Goal: Obtain resource: Download file/media

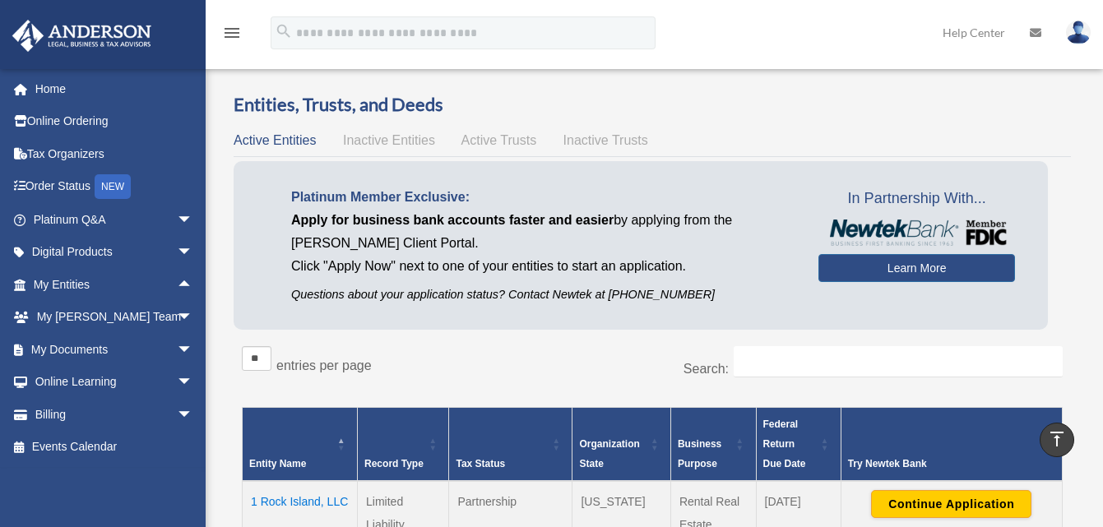
scroll to position [905, 0]
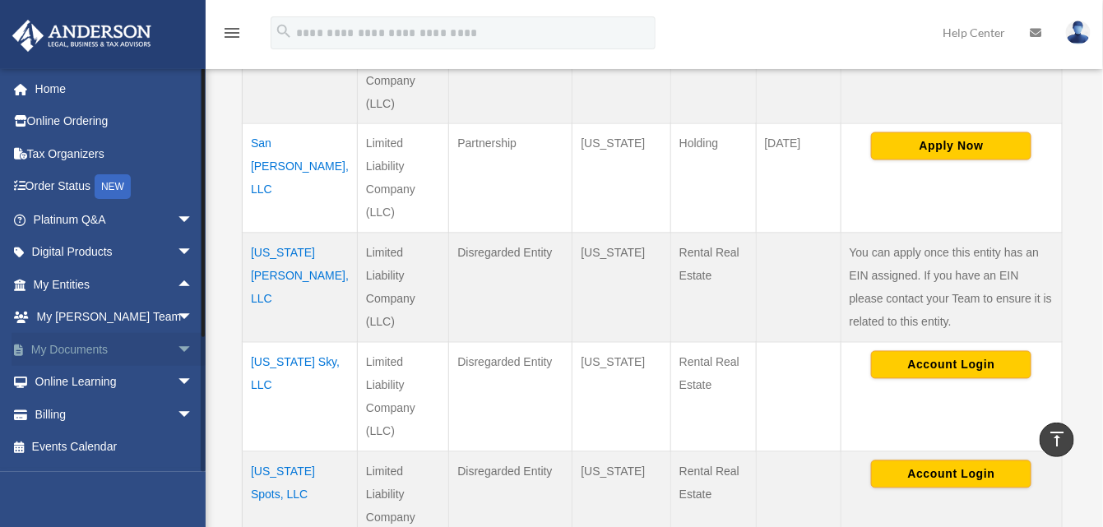
click at [177, 341] on span "arrow_drop_down" at bounding box center [193, 350] width 33 height 34
click at [88, 377] on link "Box" at bounding box center [120, 382] width 195 height 33
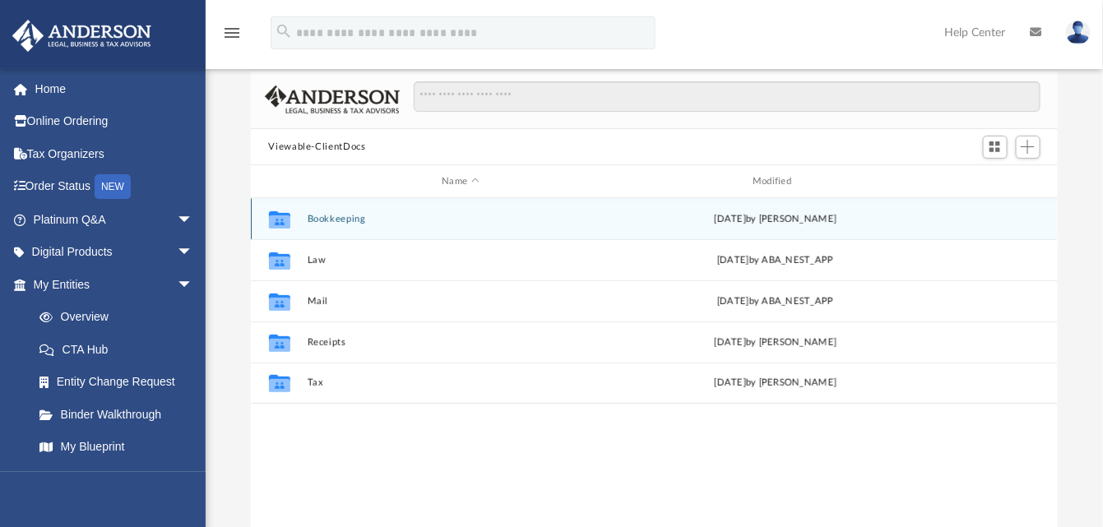
scroll to position [360, 795]
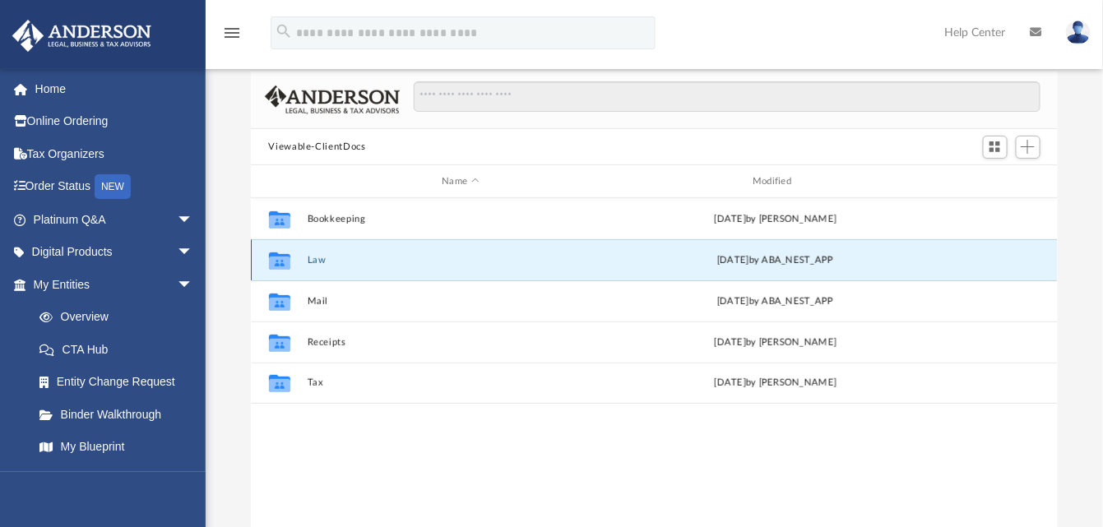
click at [328, 259] on button "Law" at bounding box center [461, 260] width 308 height 11
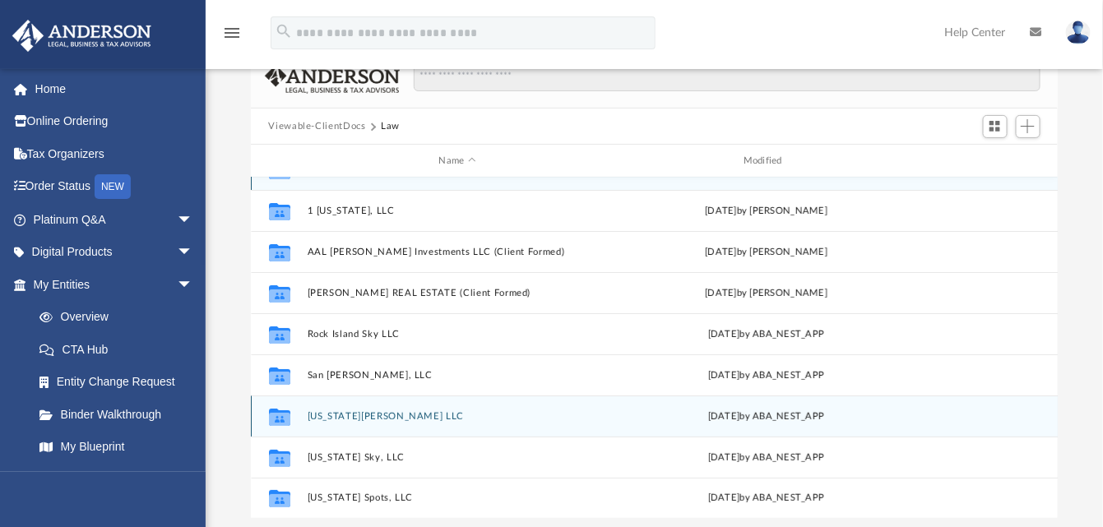
scroll to position [165, 0]
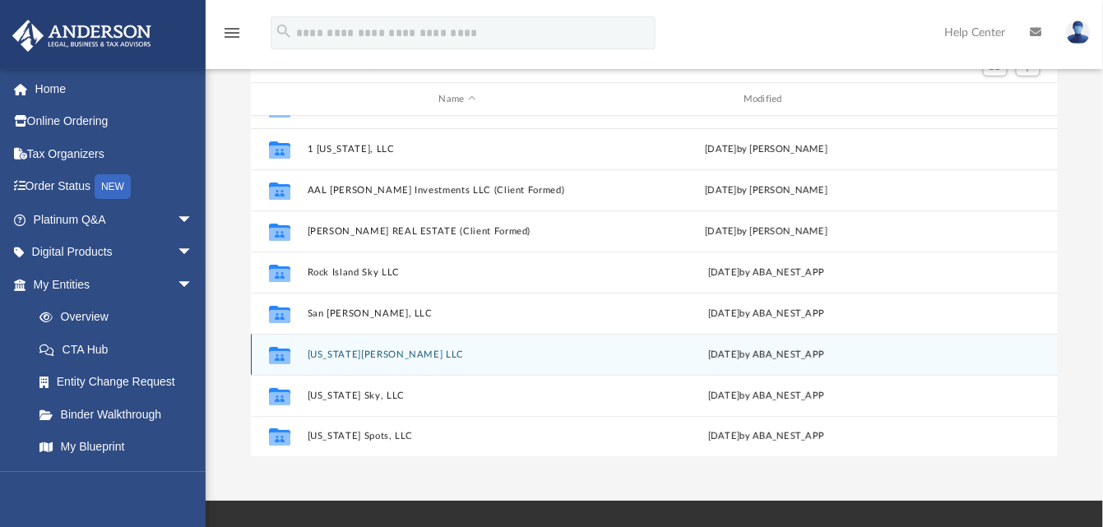
click at [384, 353] on button "Virginia Lilly LLC" at bounding box center [457, 355] width 301 height 11
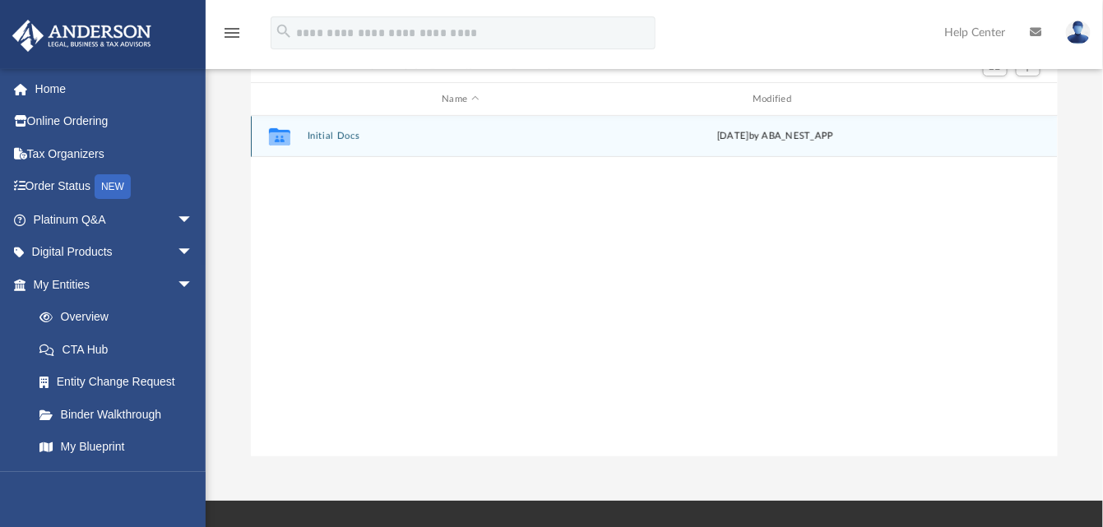
scroll to position [0, 0]
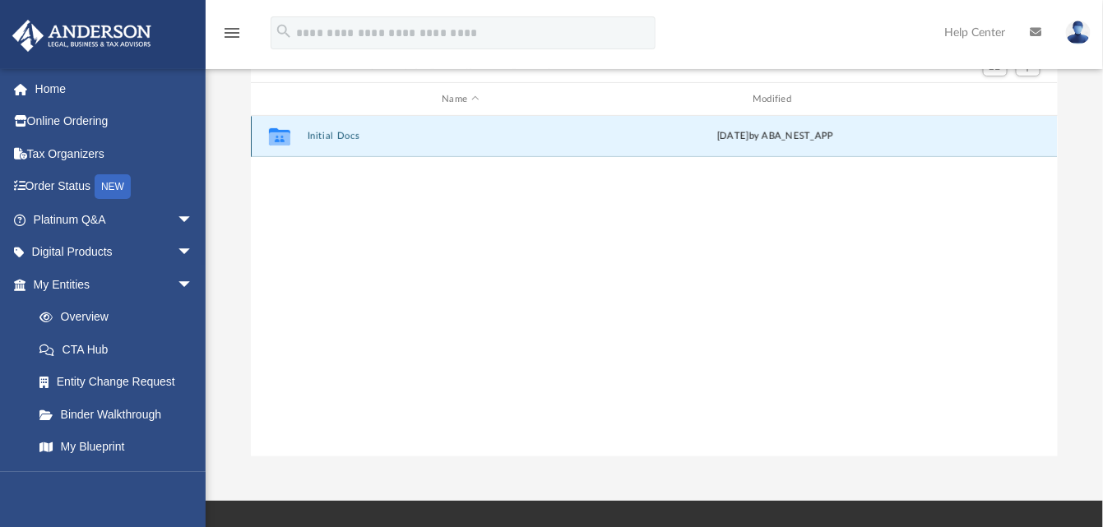
click at [333, 139] on button "Initial Docs" at bounding box center [461, 137] width 308 height 11
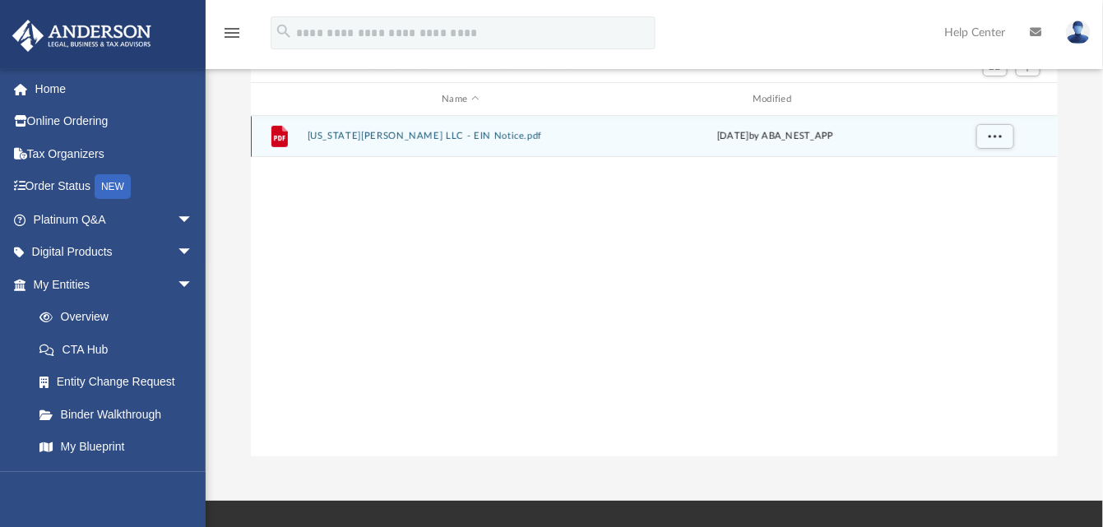
click at [342, 137] on button "Virginia Lilly LLC - EIN Notice.pdf" at bounding box center [461, 137] width 308 height 11
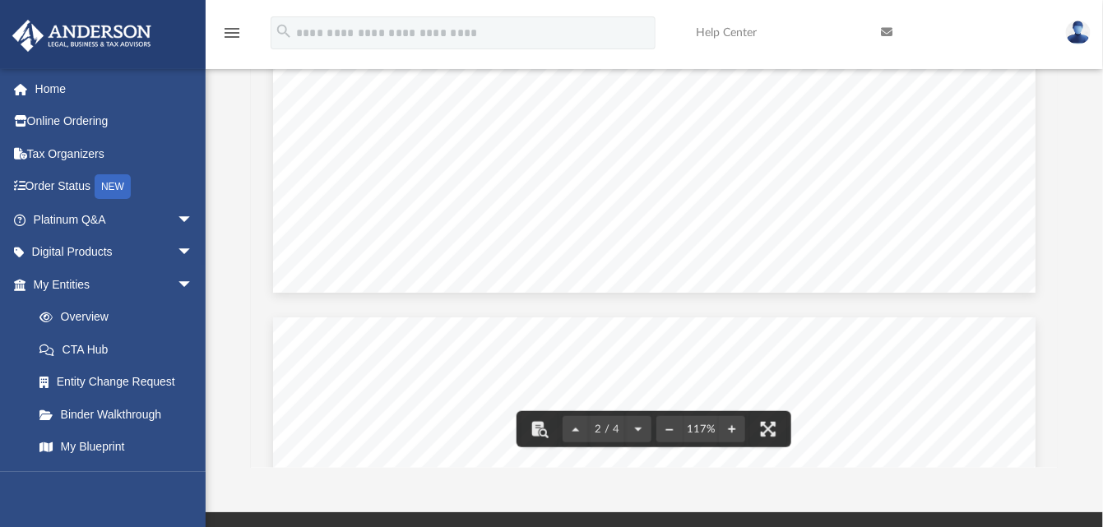
scroll to position [576, 0]
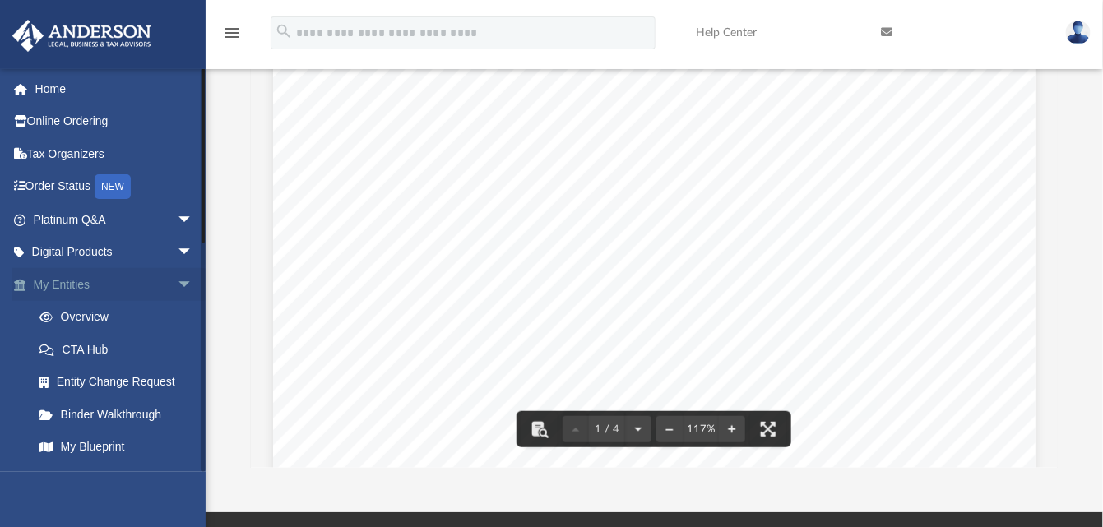
click at [177, 281] on span "arrow_drop_down" at bounding box center [193, 285] width 33 height 34
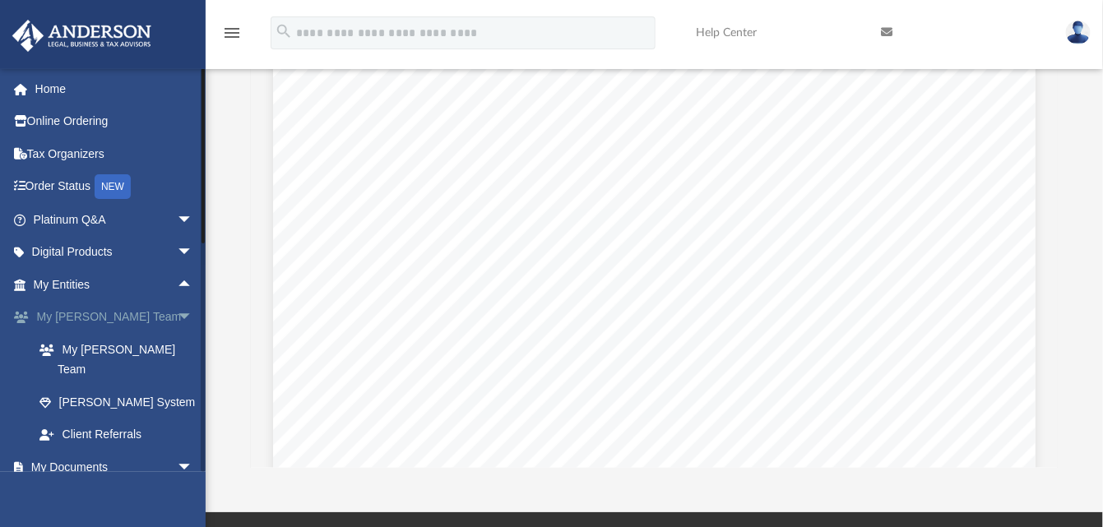
click at [177, 310] on span "arrow_drop_down" at bounding box center [193, 318] width 33 height 34
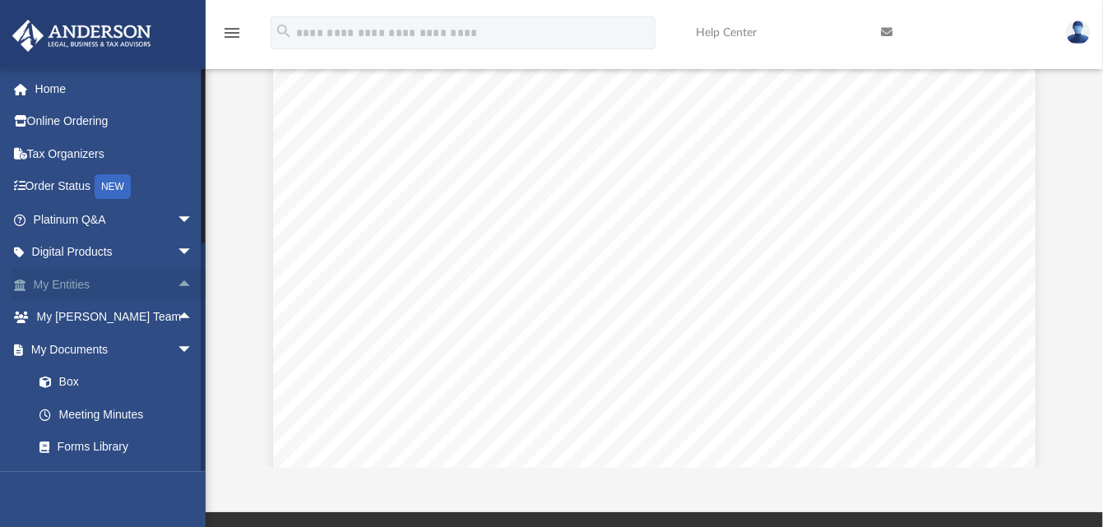
click at [119, 281] on link "My Entities arrow_drop_up" at bounding box center [115, 284] width 206 height 33
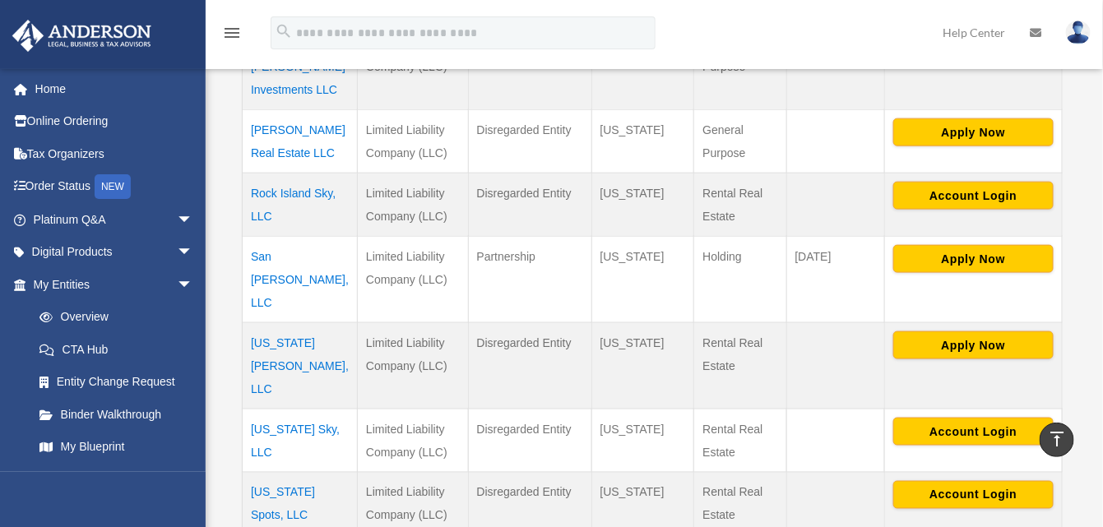
scroll to position [576, 0]
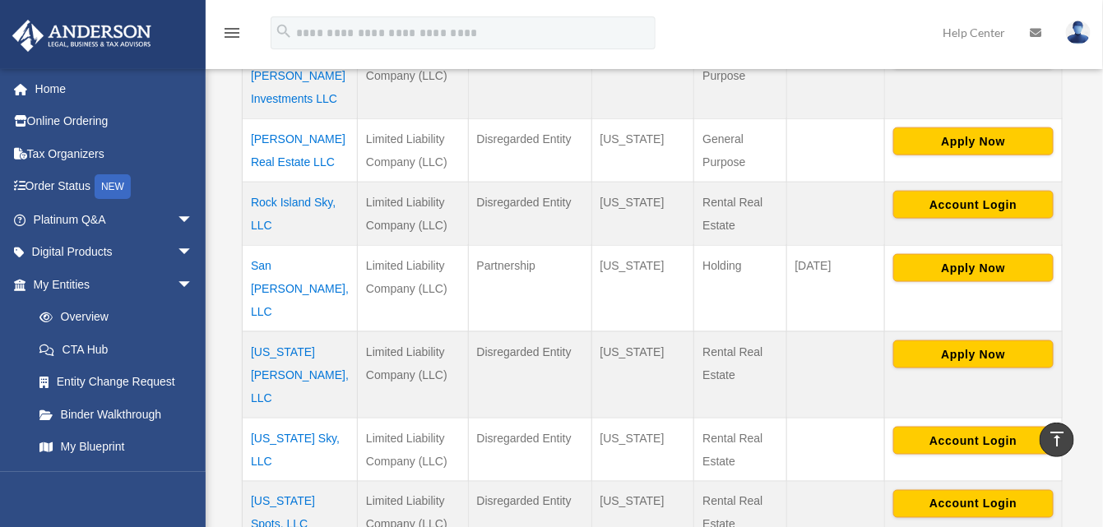
click at [289, 332] on td "[US_STATE][PERSON_NAME], LLC" at bounding box center [300, 375] width 115 height 86
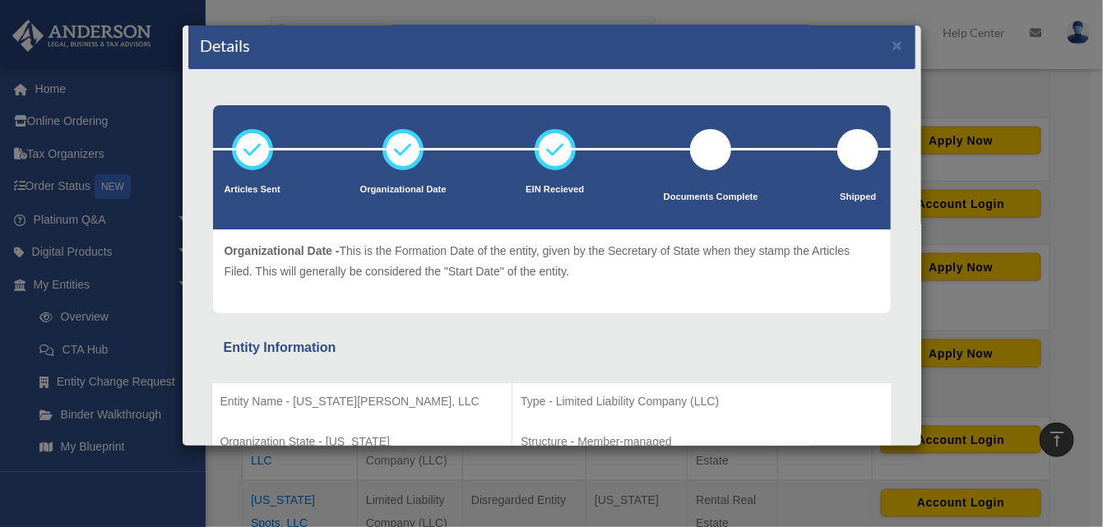
scroll to position [0, 0]
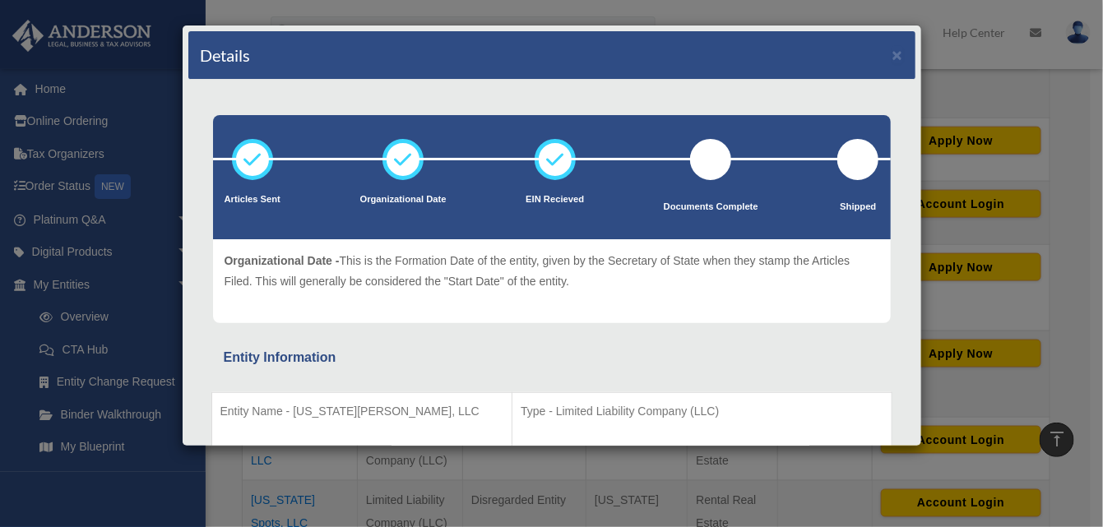
click at [1071, 183] on div "Details × Articles Sent Organizational Date" at bounding box center [551, 263] width 1103 height 527
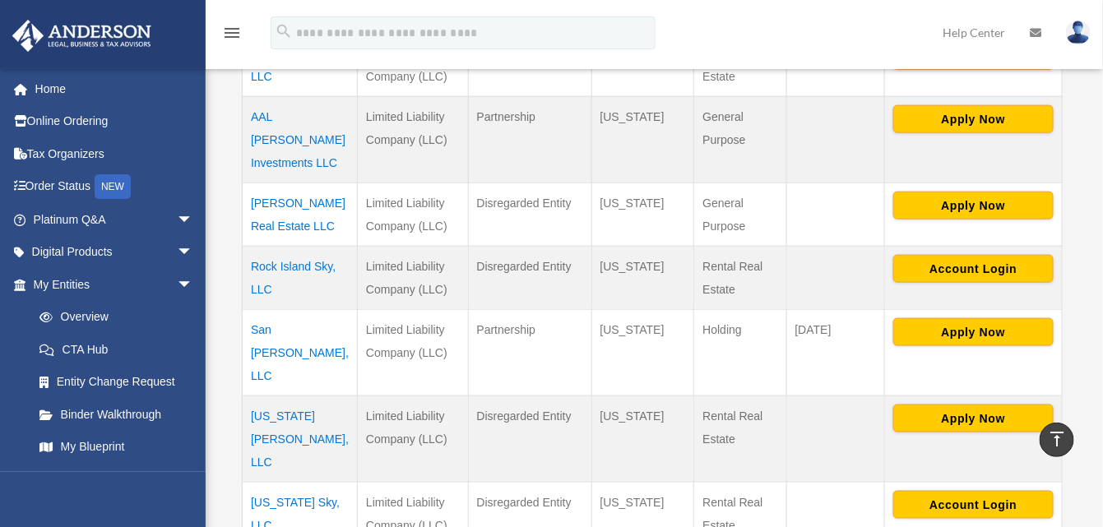
scroll to position [247, 0]
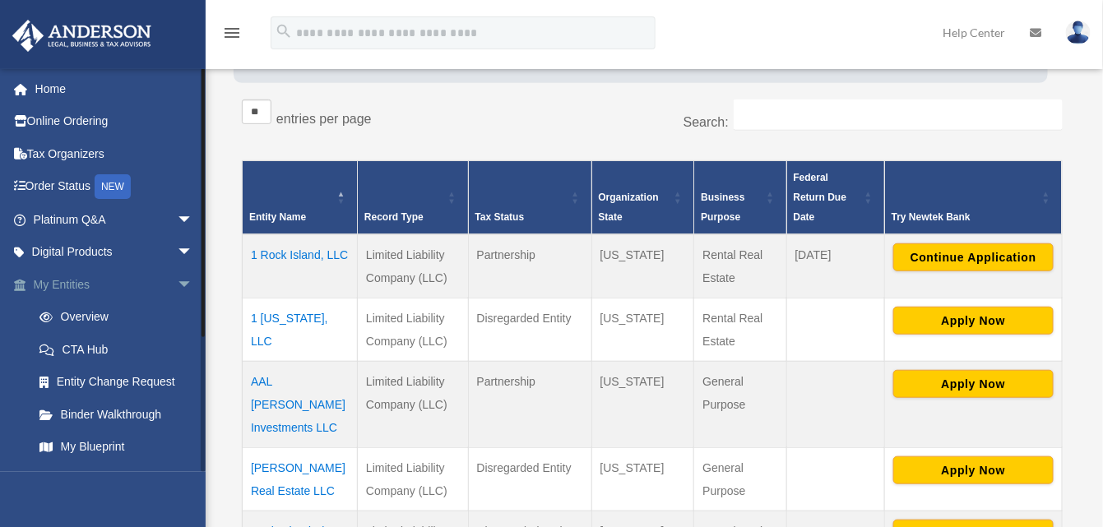
click at [177, 272] on span "arrow_drop_down" at bounding box center [193, 285] width 33 height 34
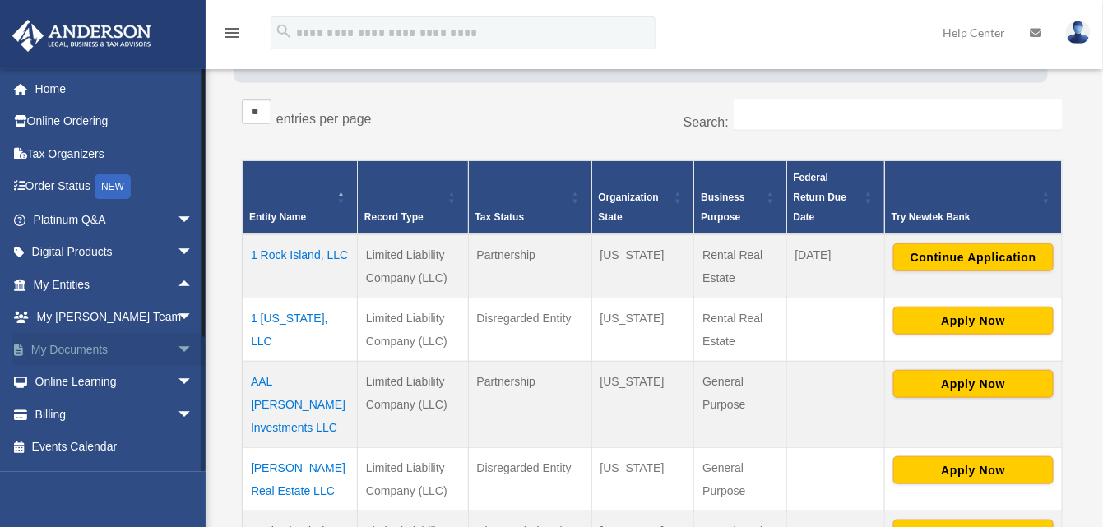
click at [76, 344] on link "My Documents arrow_drop_down" at bounding box center [115, 349] width 206 height 33
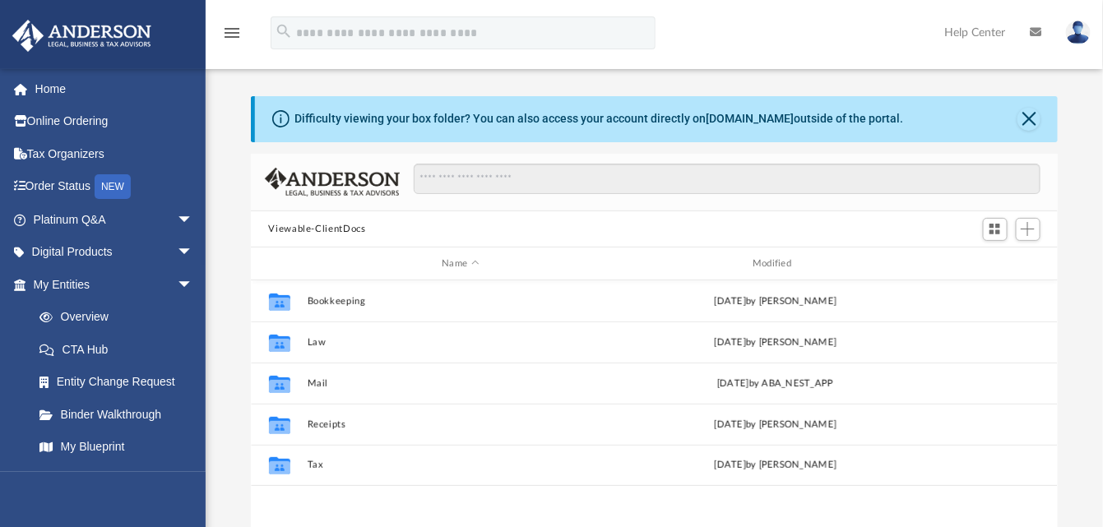
scroll to position [360, 795]
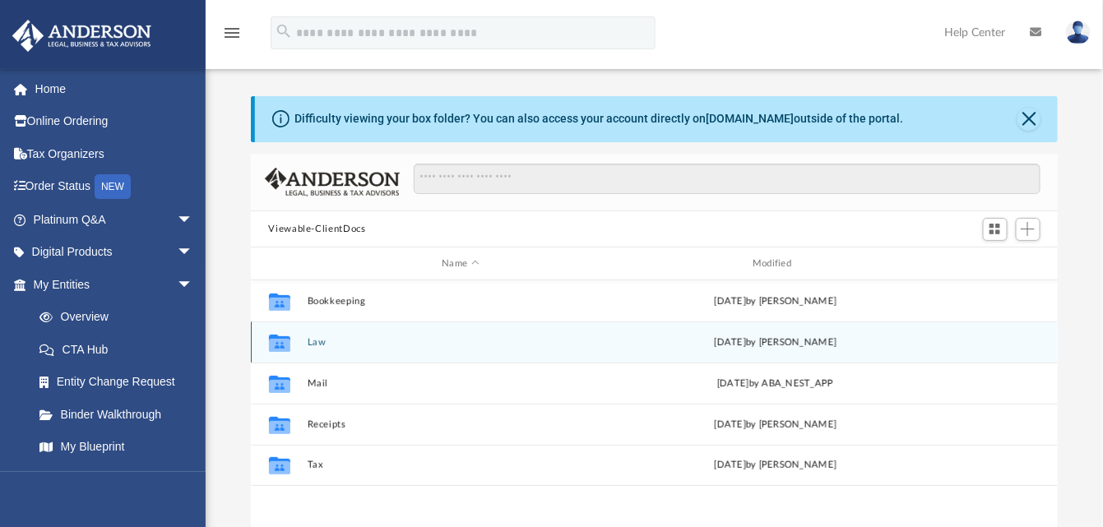
click at [359, 335] on div "Collaborated Folder Law today by Manny Montealto" at bounding box center [655, 342] width 808 height 41
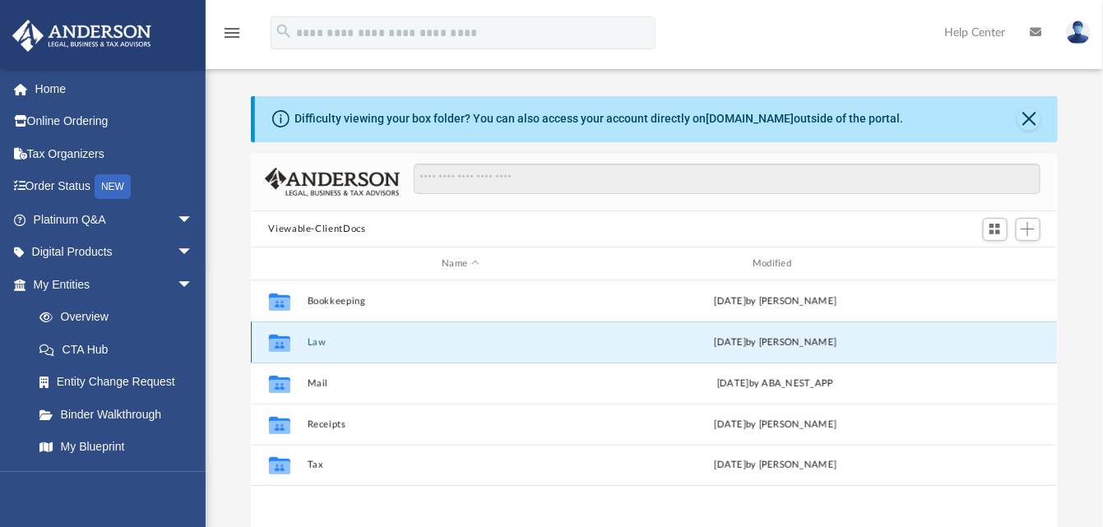
click at [305, 341] on div "Collaborated Folder Law today by Manny Montealto" at bounding box center [655, 342] width 808 height 41
click at [317, 343] on button "Law" at bounding box center [461, 342] width 308 height 11
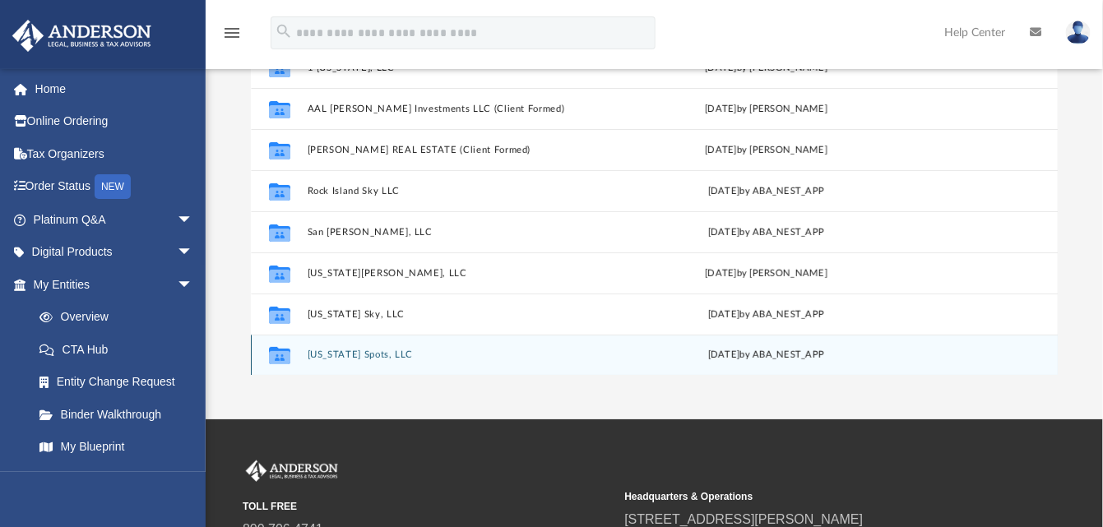
scroll to position [247, 0]
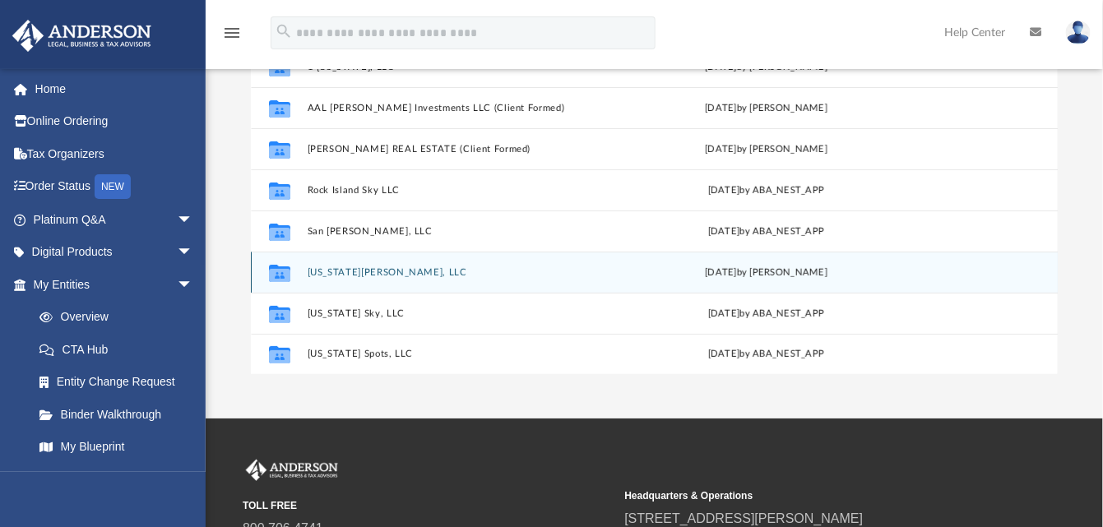
click at [333, 267] on button "[US_STATE][PERSON_NAME], LLC" at bounding box center [457, 272] width 301 height 11
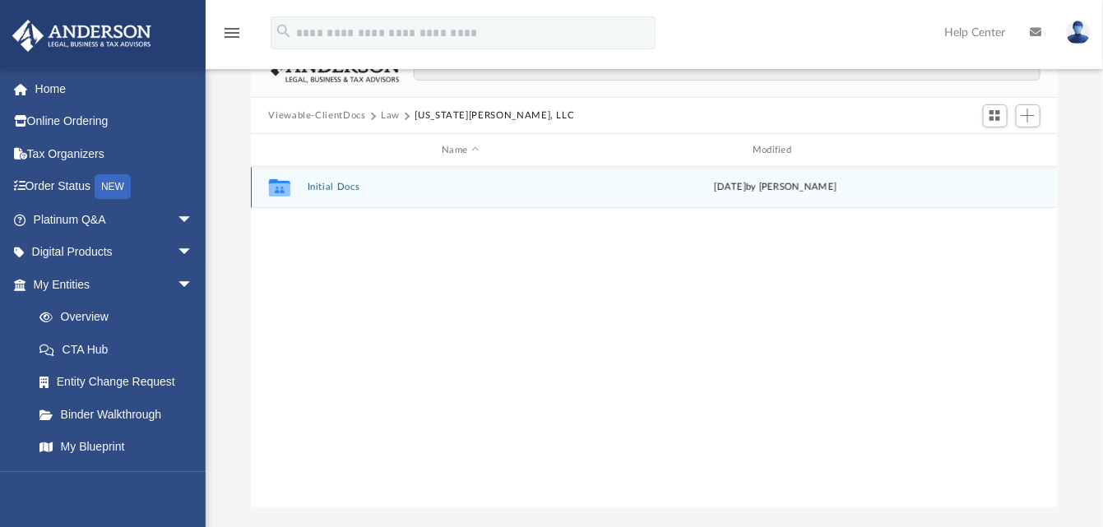
scroll to position [82, 0]
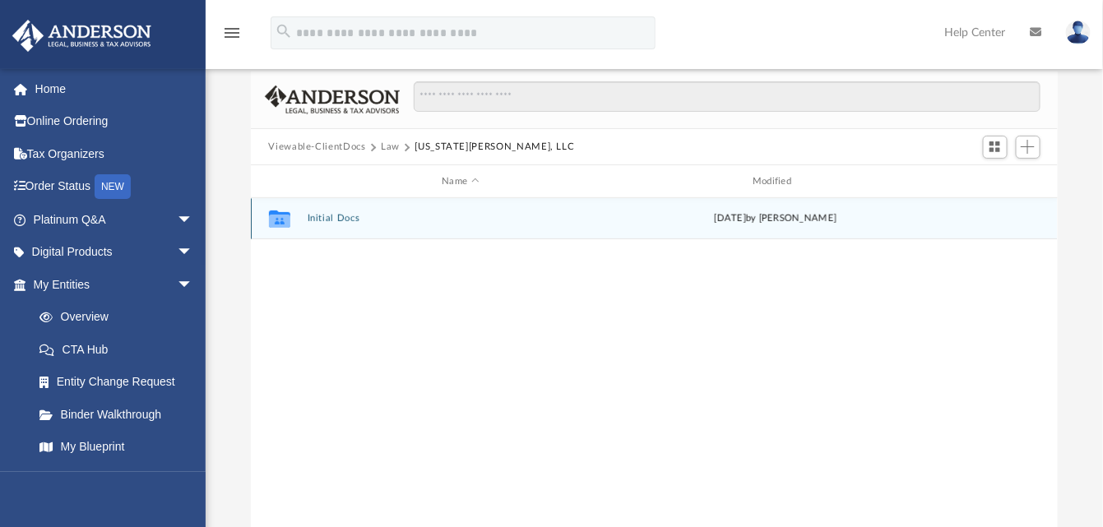
click at [337, 216] on button "Initial Docs" at bounding box center [461, 219] width 308 height 11
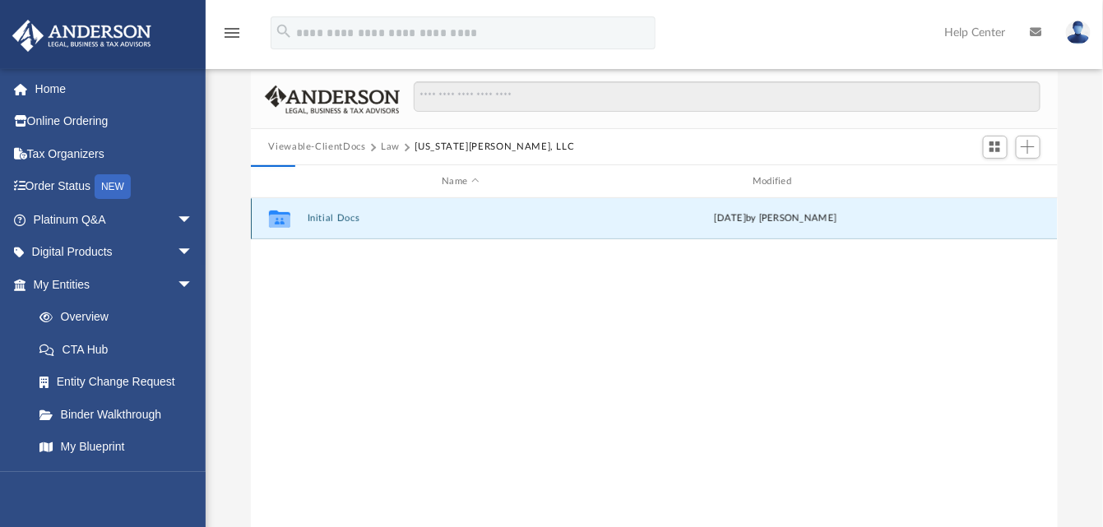
click at [337, 216] on button "Initial Docs" at bounding box center [461, 219] width 308 height 11
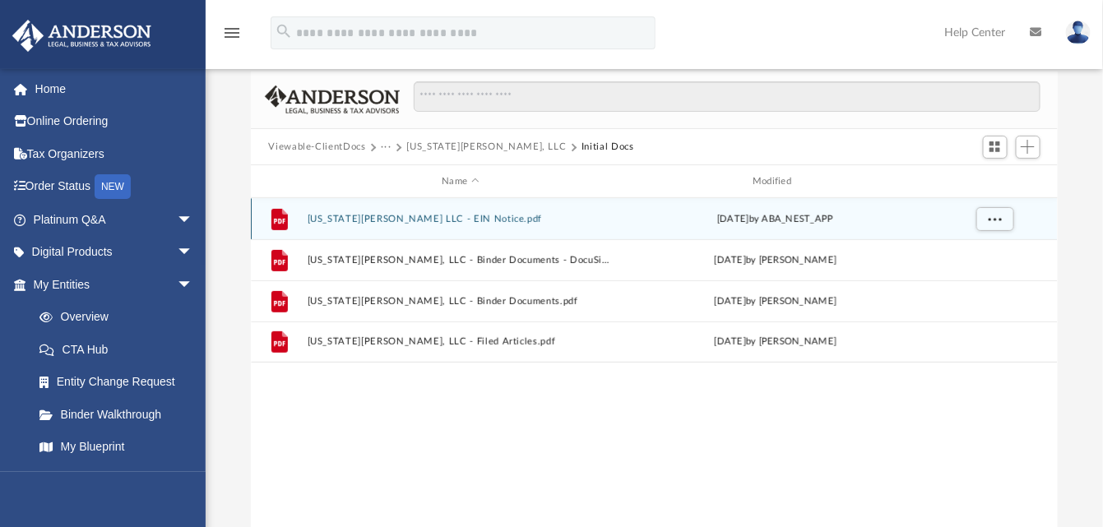
click at [383, 221] on button "Virginia Lilly LLC - EIN Notice.pdf" at bounding box center [461, 219] width 308 height 11
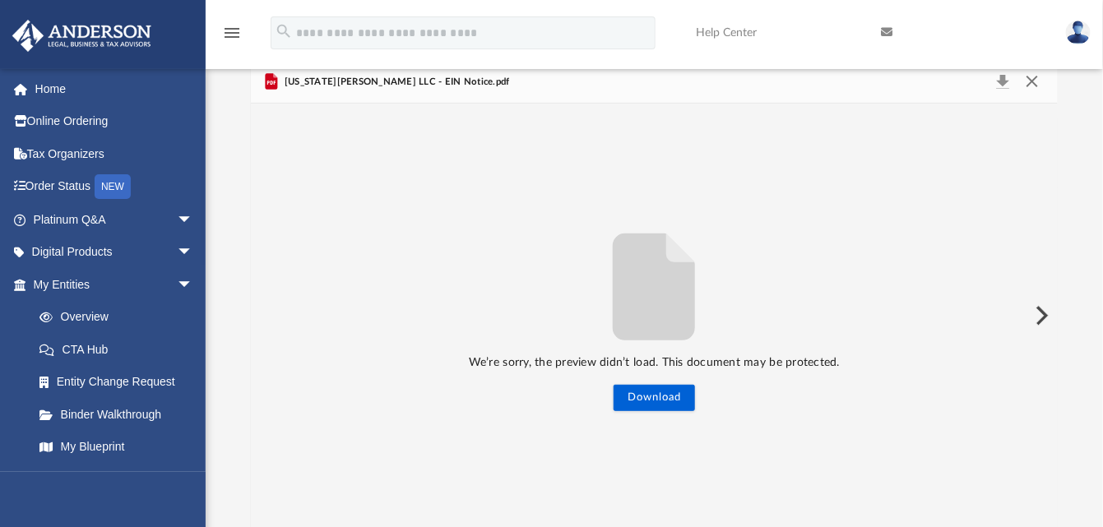
click at [1032, 81] on button "Close" at bounding box center [1033, 82] width 30 height 23
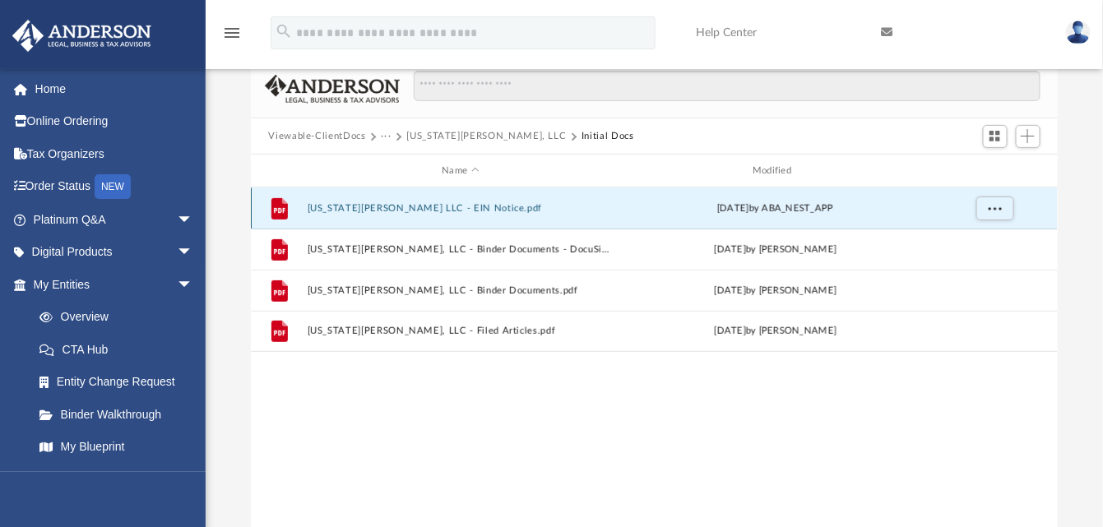
click at [402, 209] on button "Virginia Lilly LLC - EIN Notice.pdf" at bounding box center [461, 208] width 308 height 11
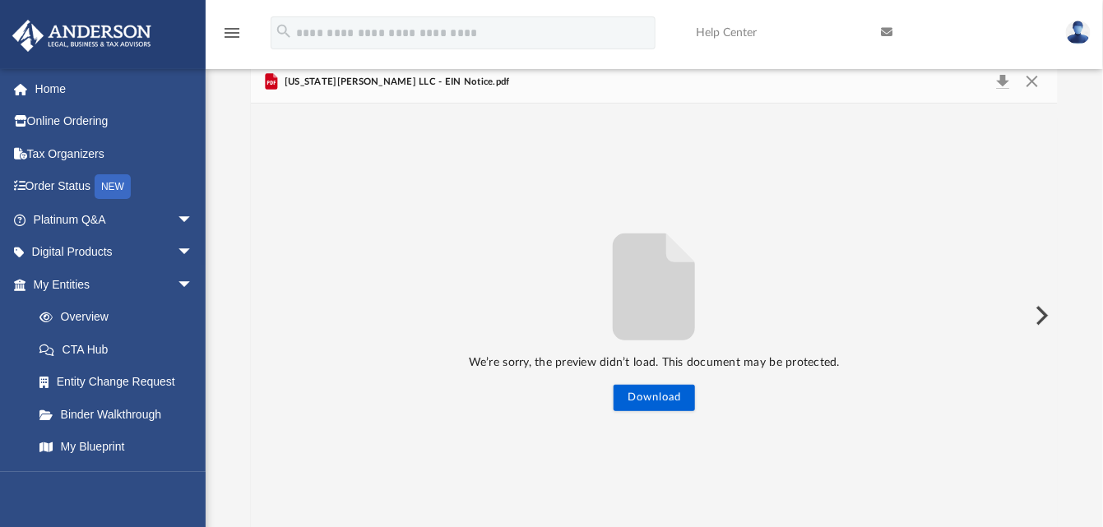
click at [647, 353] on p "We’re sorry, the preview didn’t load. This document may be protected." at bounding box center [655, 363] width 808 height 21
click at [653, 391] on button "Download" at bounding box center [654, 398] width 81 height 26
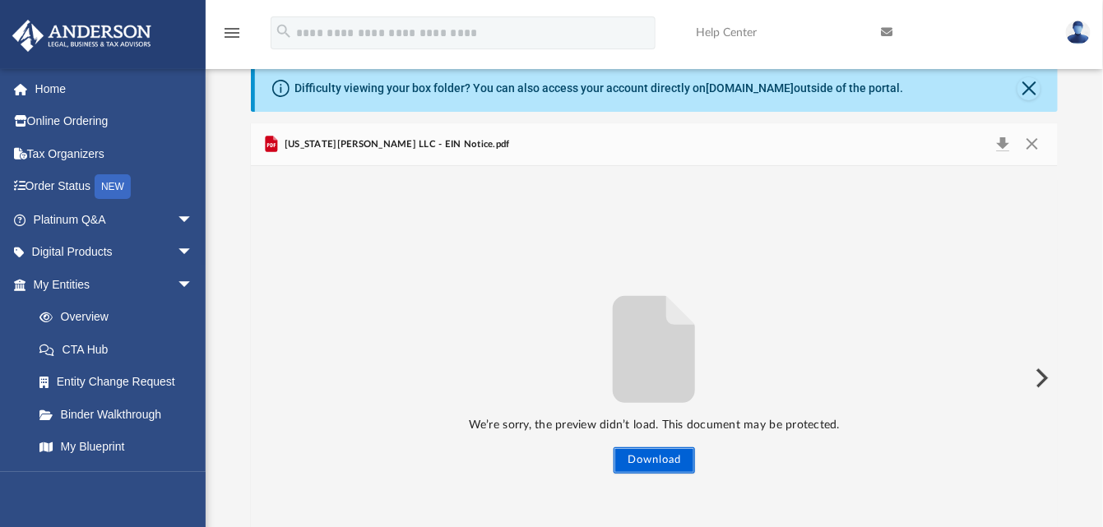
scroll to position [0, 0]
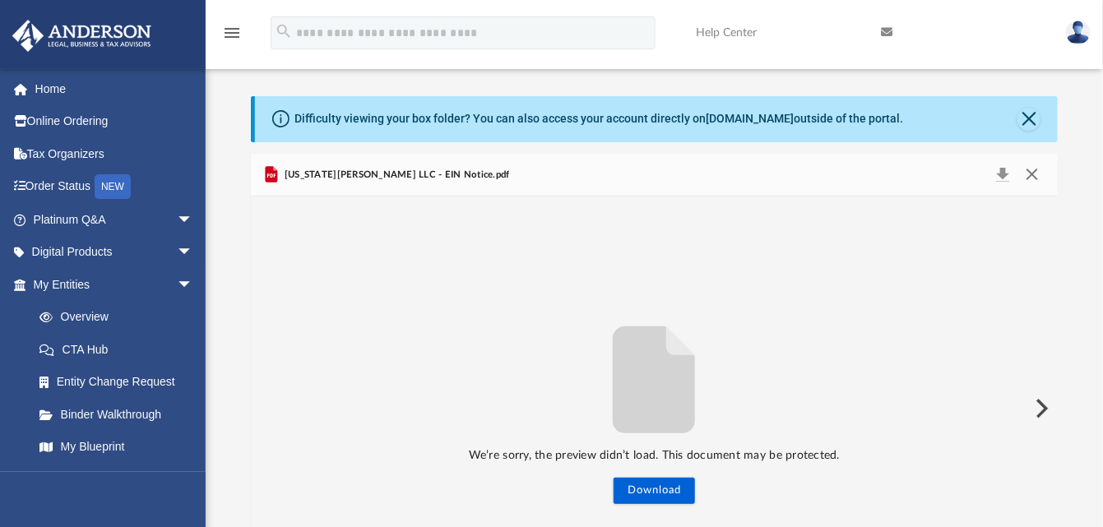
click at [1036, 169] on button "Close" at bounding box center [1033, 175] width 30 height 23
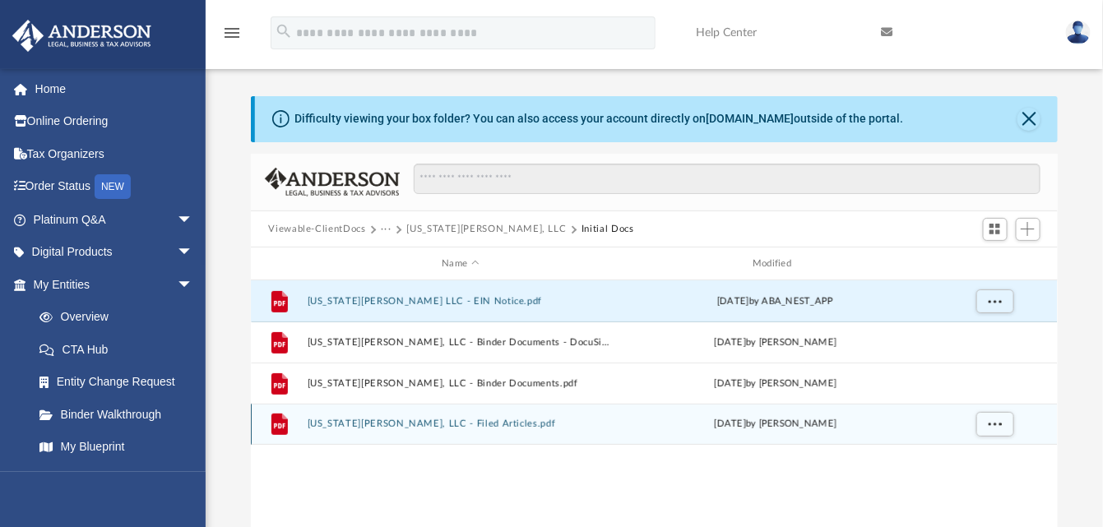
click at [374, 422] on button "Virginia Lilly, LLC - Filed Articles.pdf" at bounding box center [461, 425] width 308 height 11
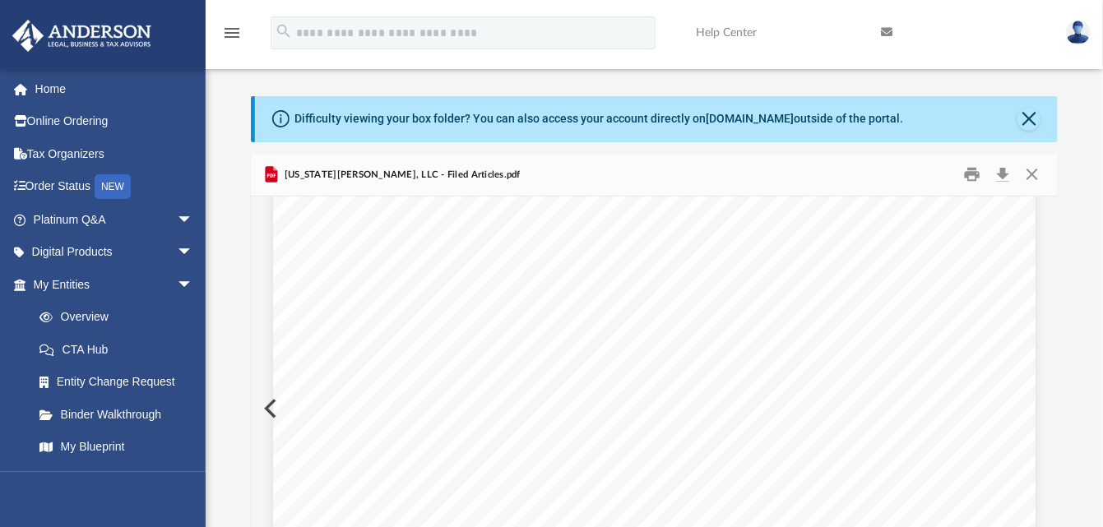
scroll to position [2139, 0]
click at [1005, 177] on button "Download" at bounding box center [1004, 175] width 30 height 26
click at [1038, 171] on button "Close" at bounding box center [1033, 175] width 30 height 26
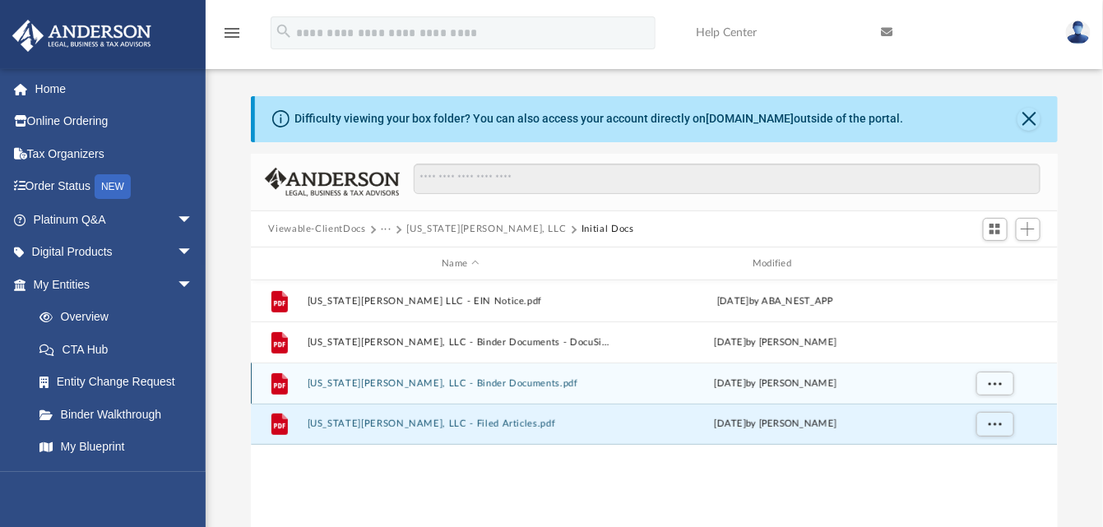
click at [471, 375] on div "File Virginia Lilly, LLC - Binder Documents.pdf today by Manny Montealto" at bounding box center [655, 383] width 808 height 41
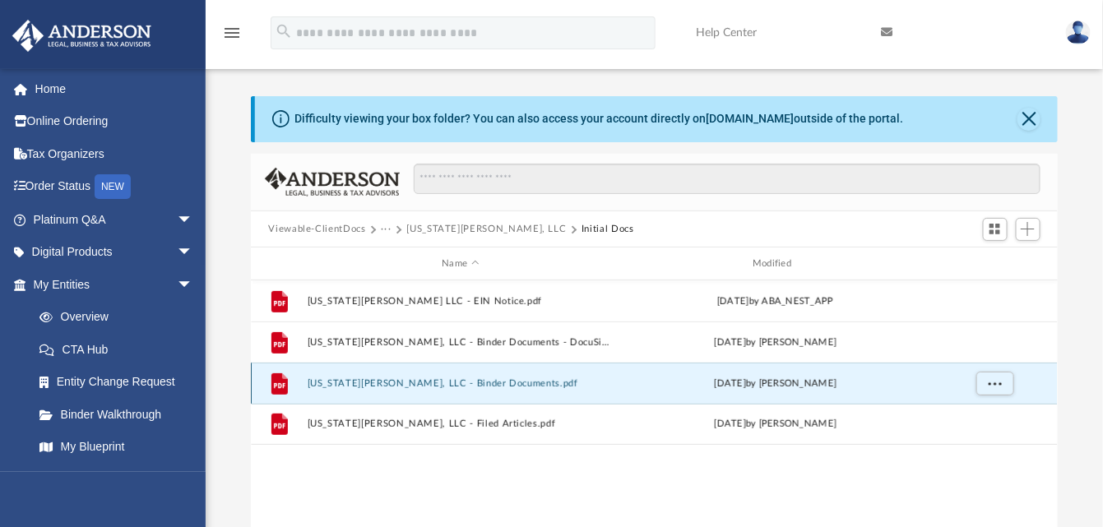
click at [470, 388] on button "Virginia Lilly, LLC - Binder Documents.pdf" at bounding box center [461, 383] width 308 height 11
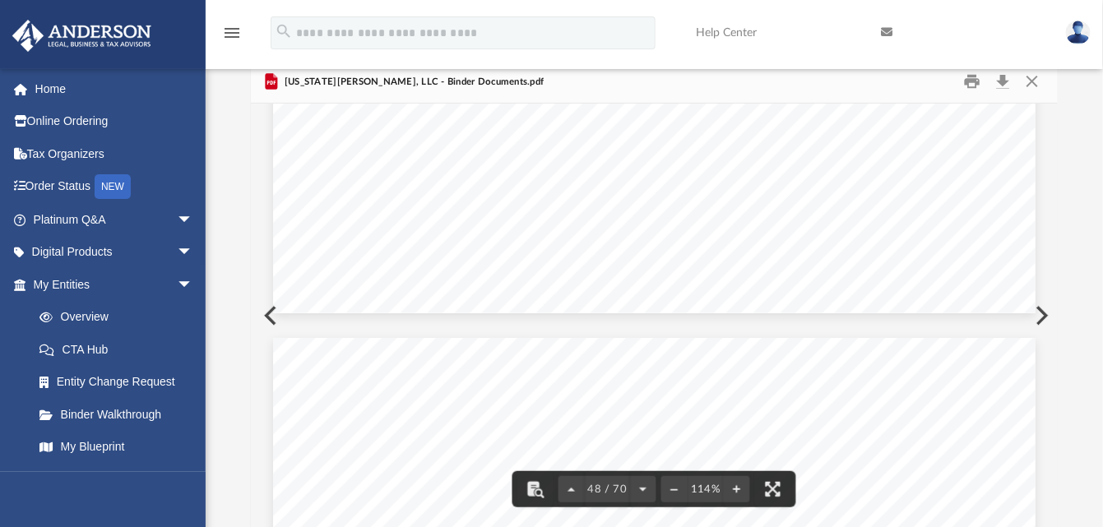
scroll to position [47038, 0]
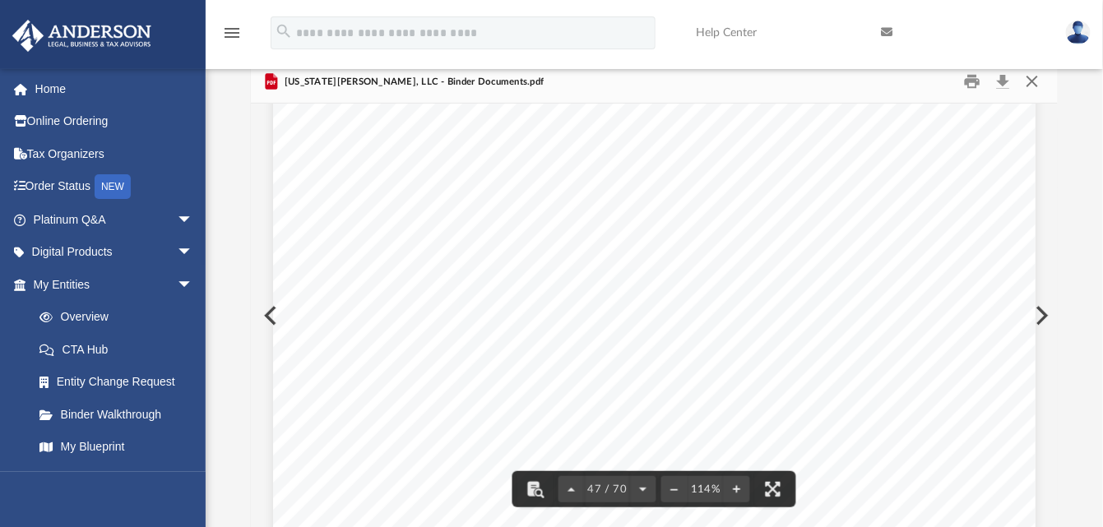
click at [1030, 86] on button "Close" at bounding box center [1033, 82] width 30 height 26
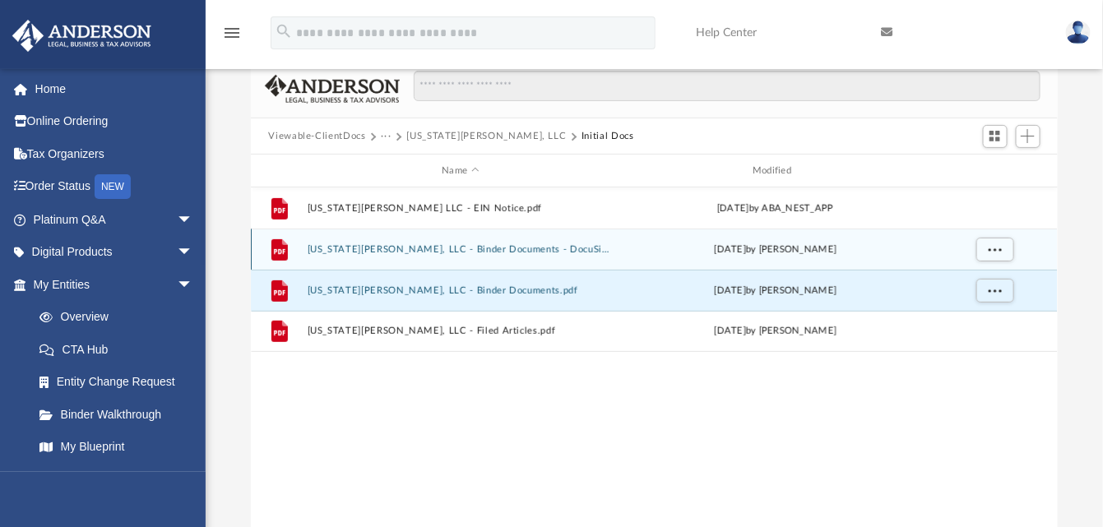
click at [458, 238] on div "File Virginia Lilly, LLC - Binder Documents - DocuSigned.pdf today by Manny Mon…" at bounding box center [655, 249] width 808 height 41
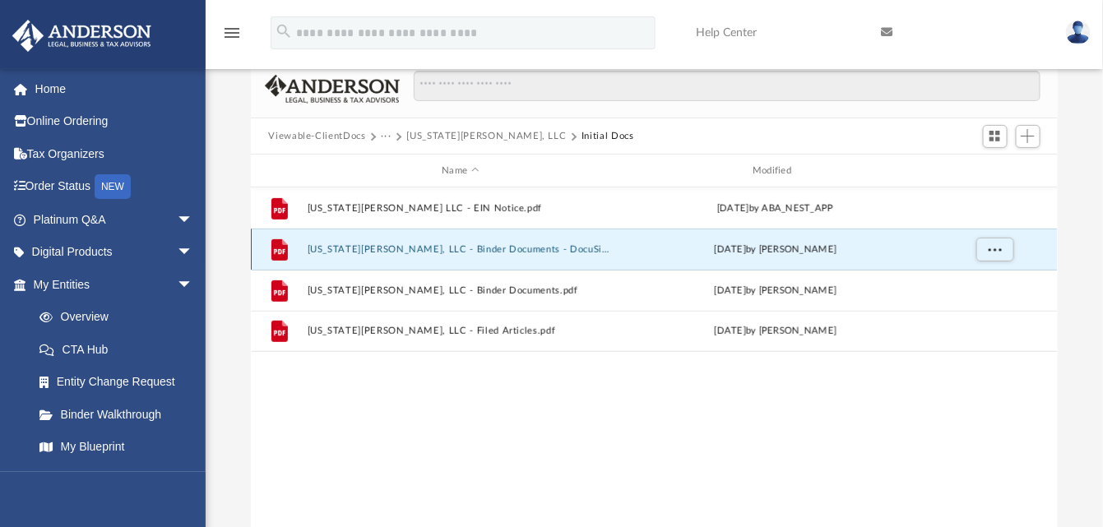
click at [458, 241] on div "File Virginia Lilly, LLC - Binder Documents - DocuSigned.pdf today by Manny Mon…" at bounding box center [655, 249] width 808 height 41
click at [408, 252] on button "Virginia Lilly, LLC - Binder Documents - DocuSigned.pdf" at bounding box center [461, 249] width 308 height 11
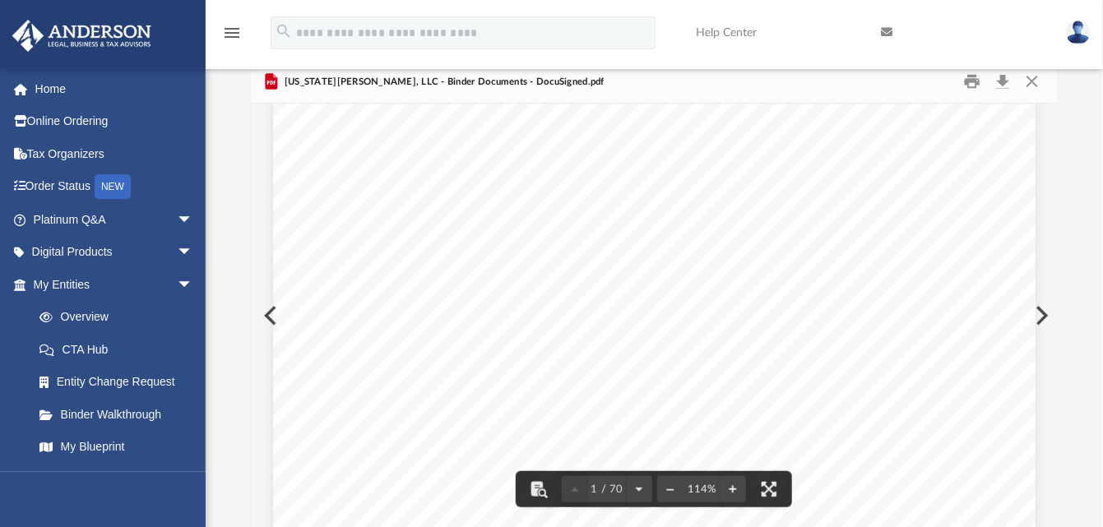
scroll to position [0, 0]
click at [1032, 83] on button "Close" at bounding box center [1033, 82] width 30 height 26
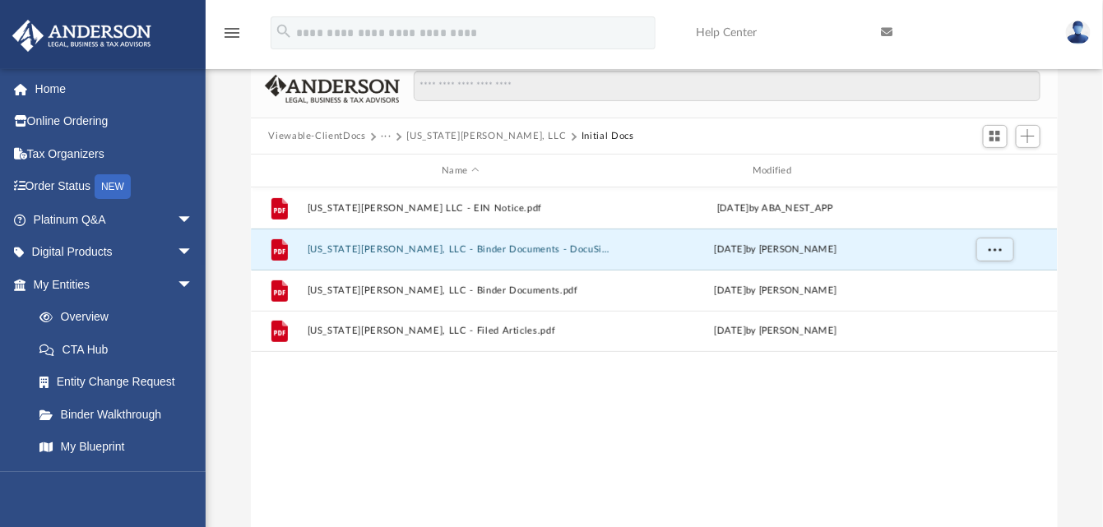
click at [503, 444] on div "File Virginia Lilly LLC - EIN Notice.pdf today by ABA_NEST_APP File Virginia Li…" at bounding box center [655, 358] width 808 height 341
click at [177, 280] on span "arrow_drop_down" at bounding box center [193, 285] width 33 height 34
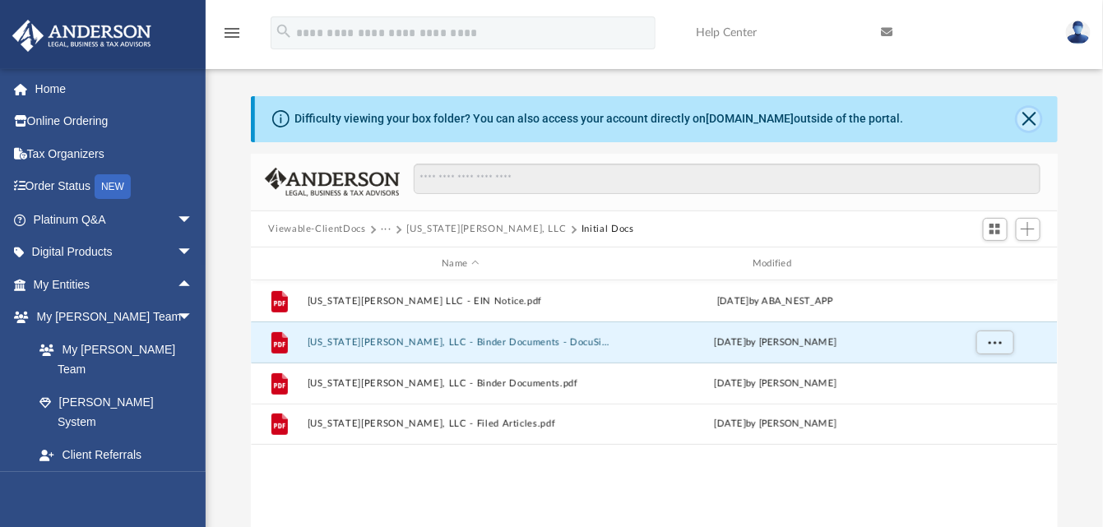
click at [1038, 119] on button "Close" at bounding box center [1029, 119] width 23 height 23
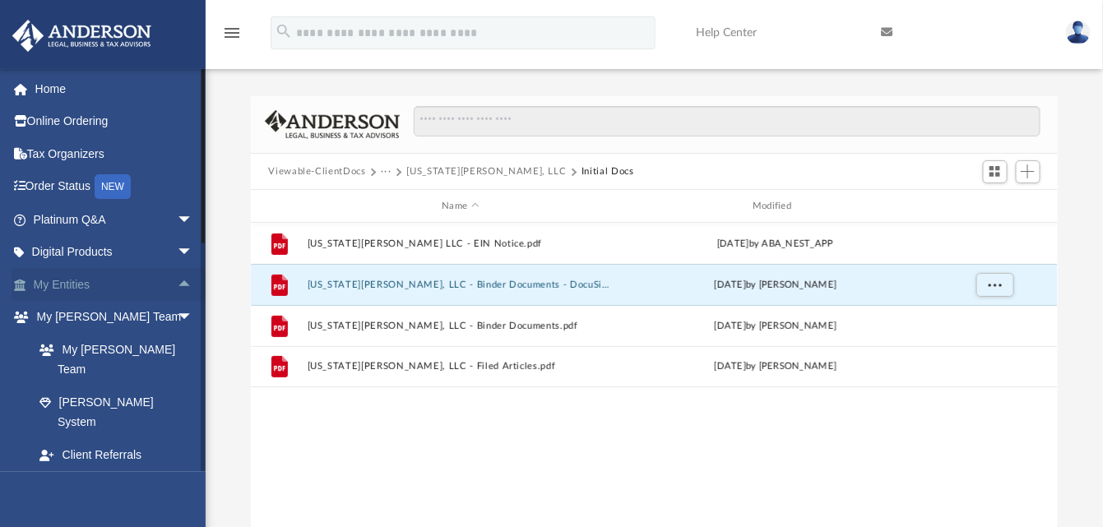
click at [64, 280] on link "My Entities arrow_drop_up" at bounding box center [115, 284] width 206 height 33
